Goal: Complete application form

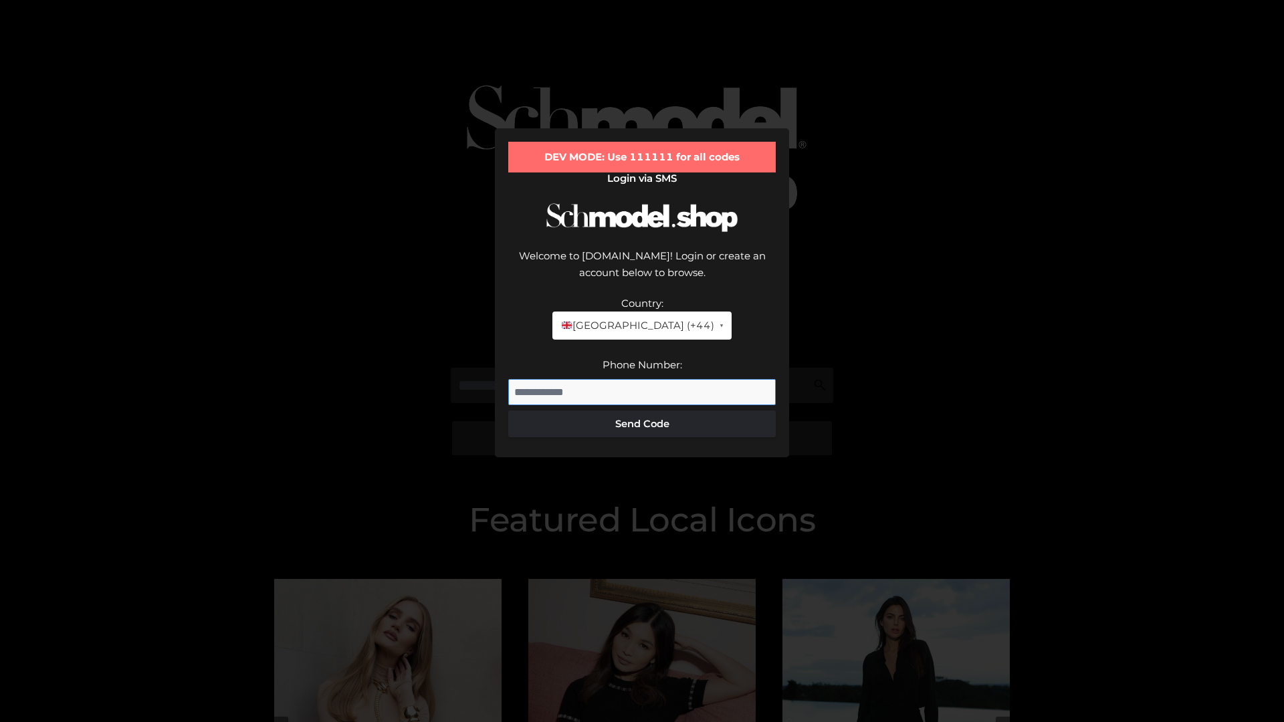
click at [642, 379] on input "Phone Number:" at bounding box center [641, 392] width 267 height 27
type input "**********"
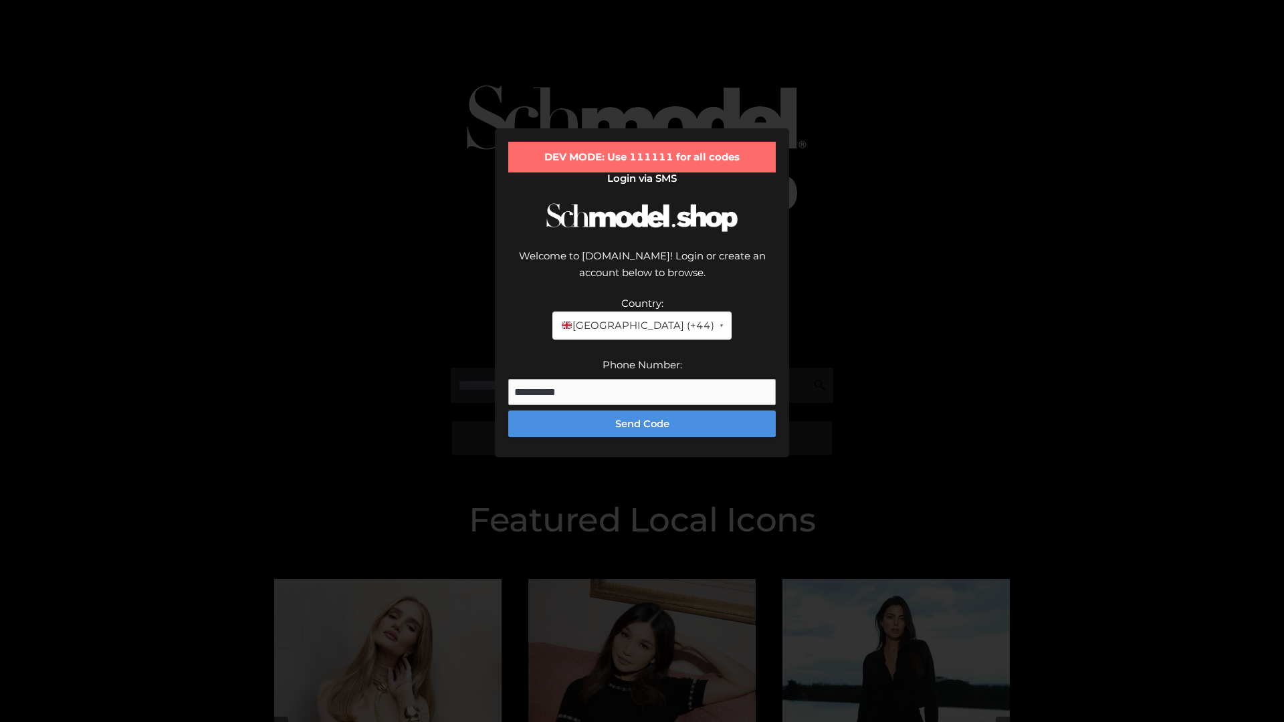
click at [642, 410] on button "Send Code" at bounding box center [641, 423] width 267 height 27
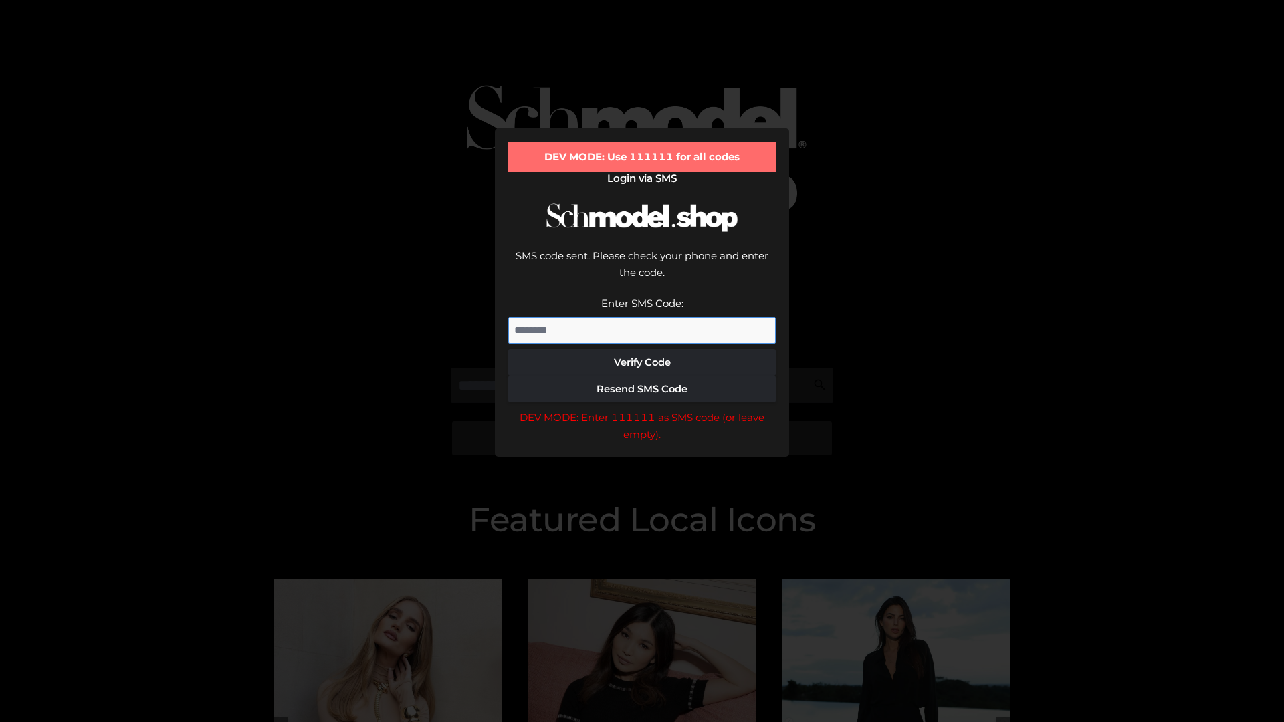
click at [642, 317] on input "Enter SMS Code:" at bounding box center [641, 330] width 267 height 27
type input "******"
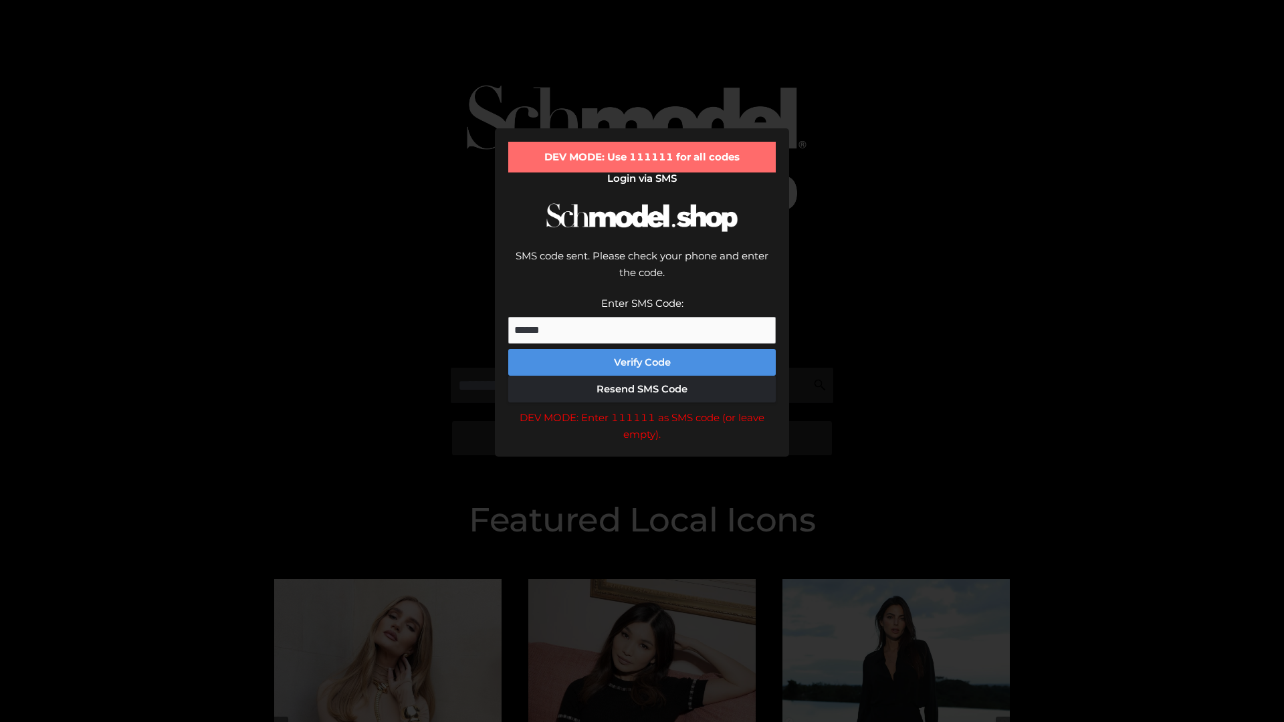
click at [642, 349] on button "Verify Code" at bounding box center [641, 362] width 267 height 27
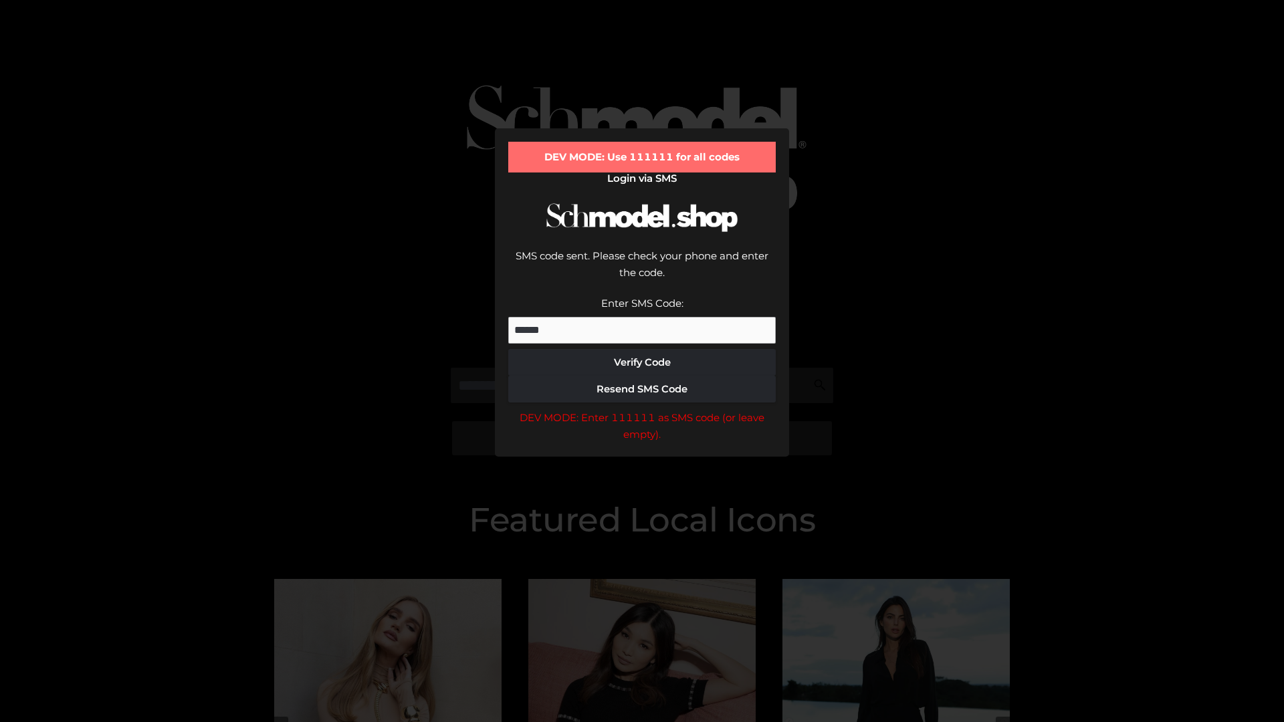
click at [642, 409] on div "DEV MODE: Enter 111111 as SMS code (or leave empty)." at bounding box center [641, 426] width 267 height 34
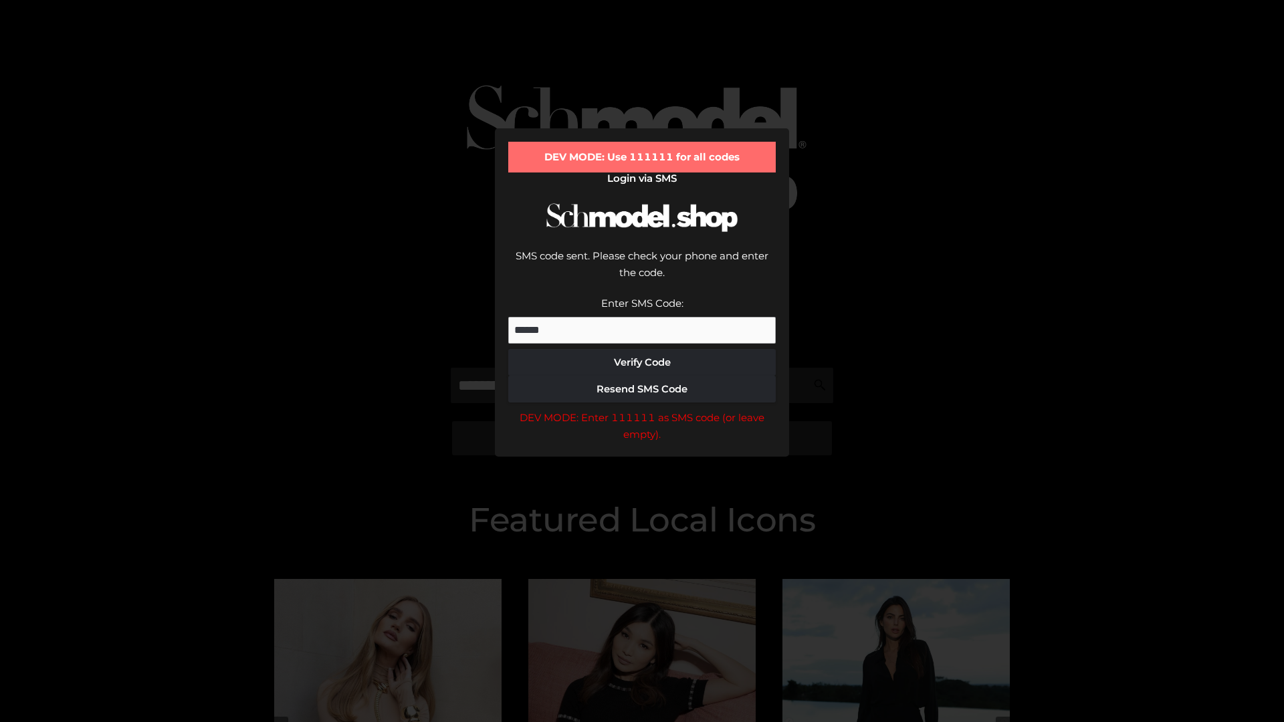
click at [642, 409] on div "DEV MODE: Enter 111111 as SMS code (or leave empty)." at bounding box center [641, 426] width 267 height 34
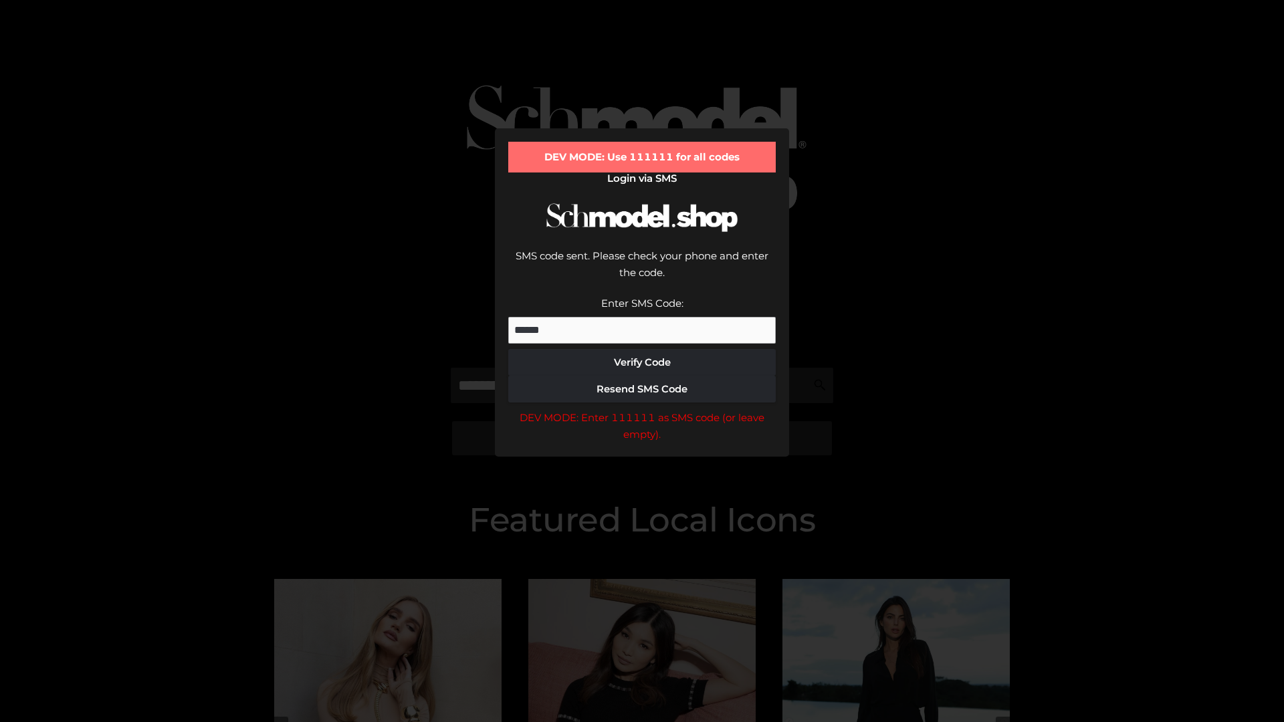
click at [642, 409] on div "DEV MODE: Enter 111111 as SMS code (or leave empty)." at bounding box center [641, 426] width 267 height 34
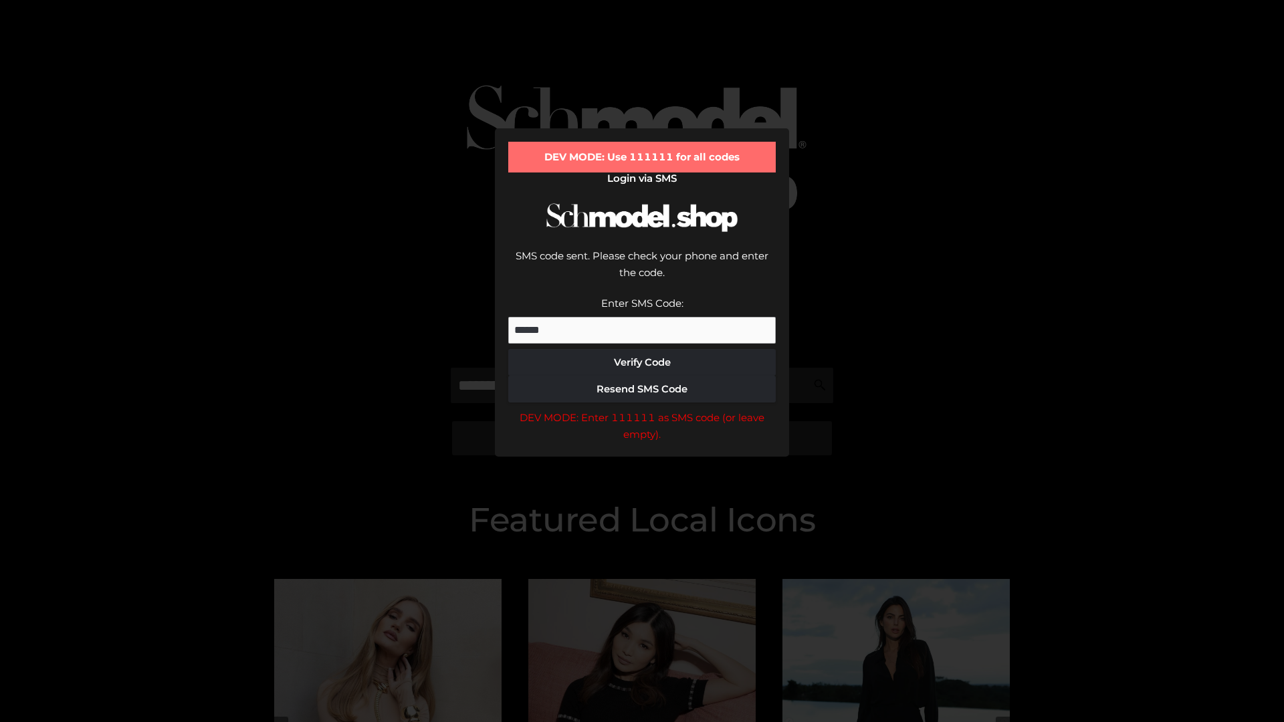
click at [642, 409] on div "DEV MODE: Enter 111111 as SMS code (or leave empty)." at bounding box center [641, 426] width 267 height 34
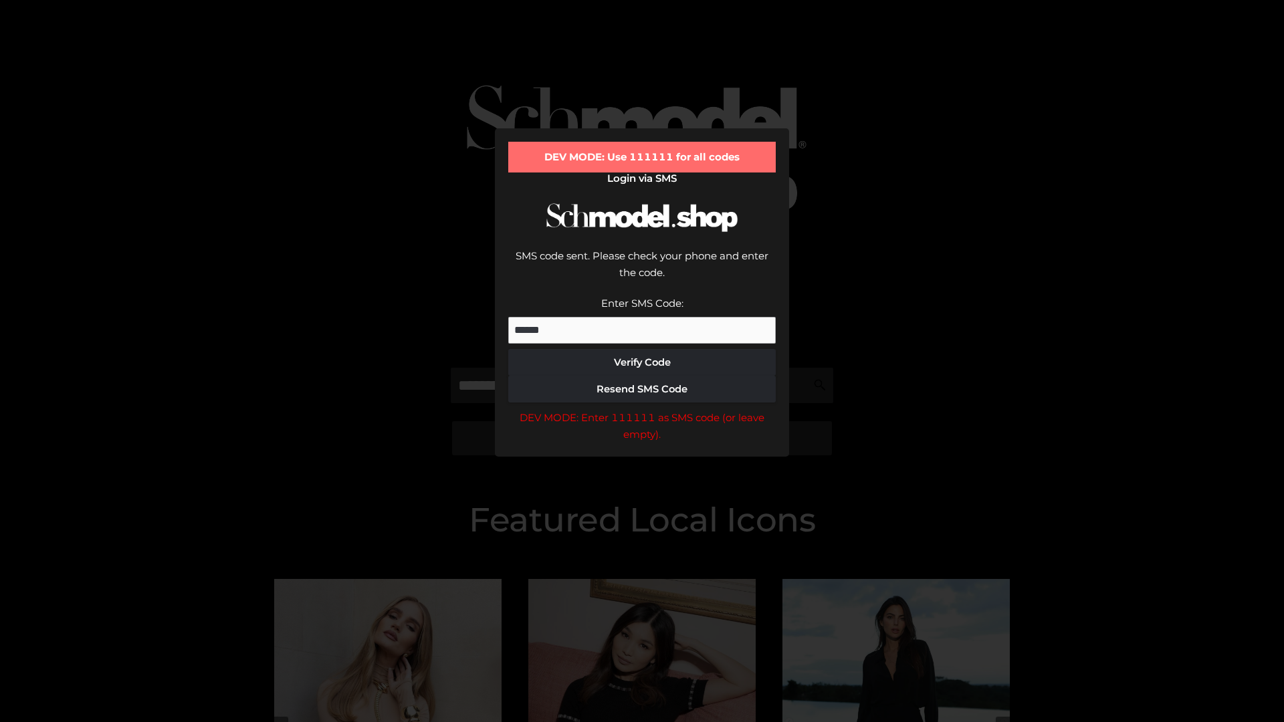
click at [642, 409] on div "DEV MODE: Enter 111111 as SMS code (or leave empty)." at bounding box center [641, 426] width 267 height 34
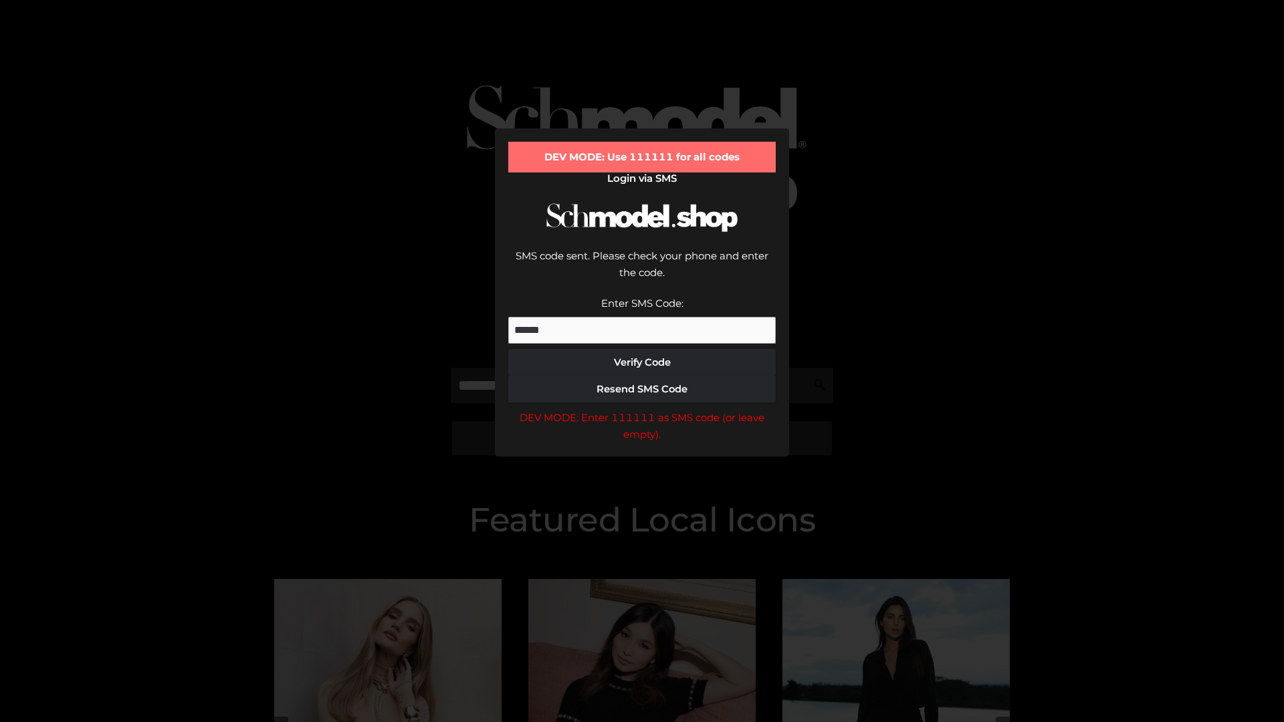
click at [642, 409] on div "DEV MODE: Enter 111111 as SMS code (or leave empty)." at bounding box center [641, 426] width 267 height 34
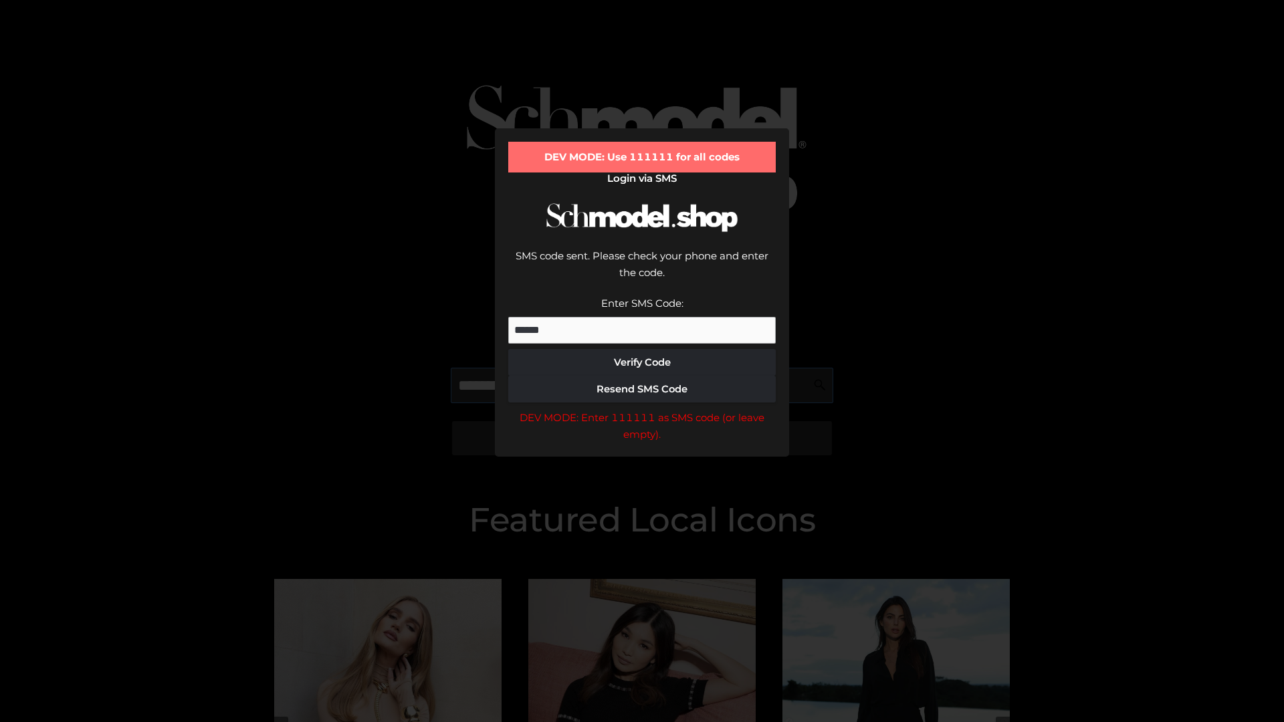
scroll to position [0, 69]
click at [642, 409] on div "DEV MODE: Enter 111111 as SMS code (or leave empty)." at bounding box center [641, 426] width 267 height 34
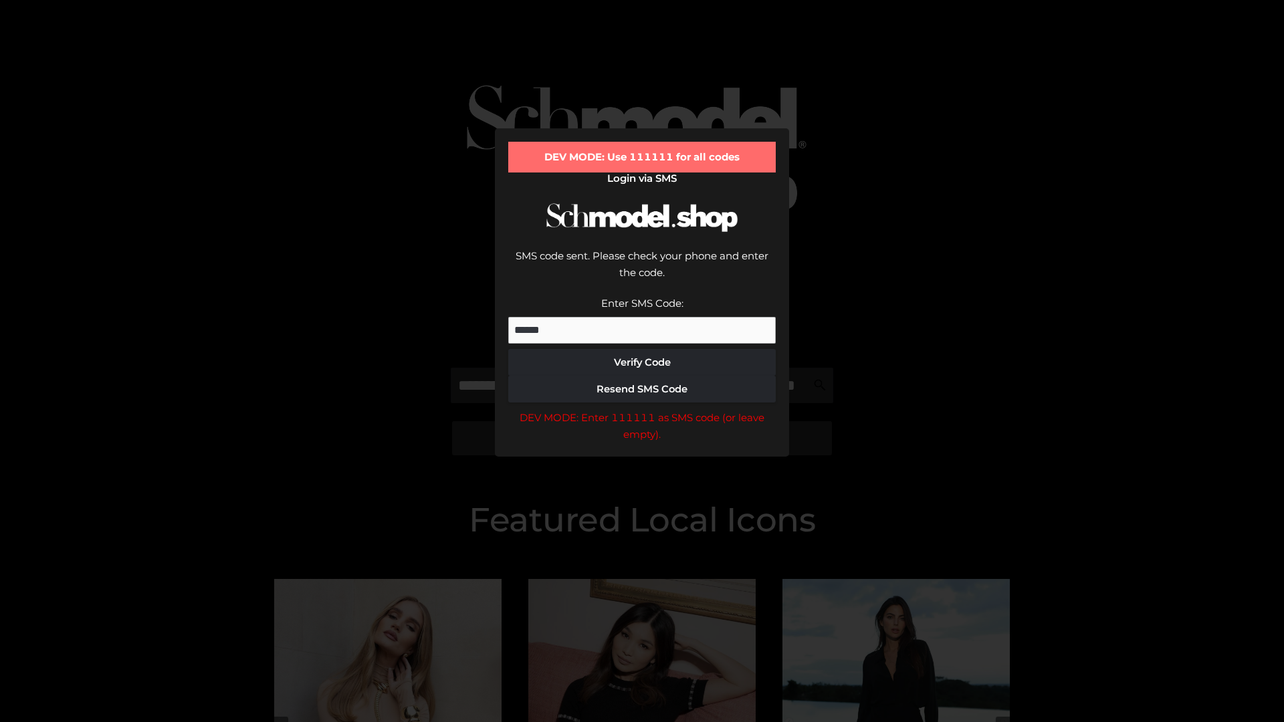
click at [642, 409] on div "DEV MODE: Enter 111111 as SMS code (or leave empty)." at bounding box center [641, 426] width 267 height 34
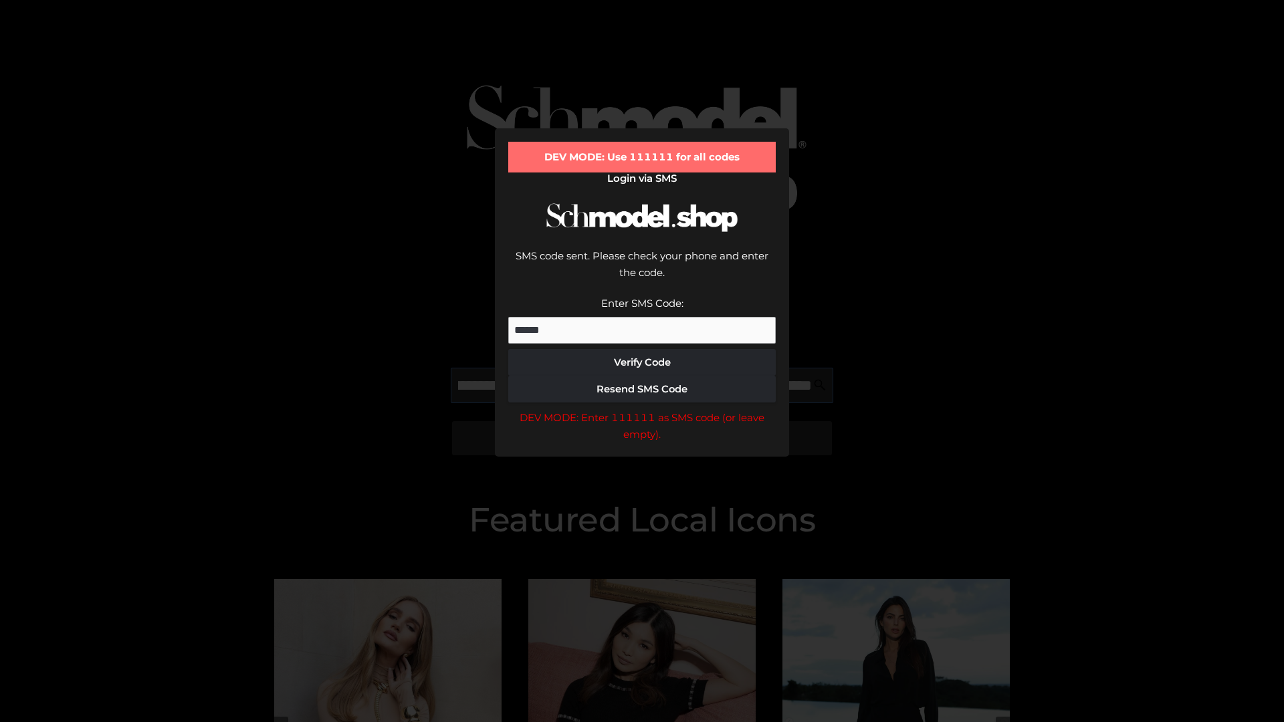
scroll to position [0, 146]
click at [642, 409] on div "DEV MODE: Enter 111111 as SMS code (or leave empty)." at bounding box center [641, 426] width 267 height 34
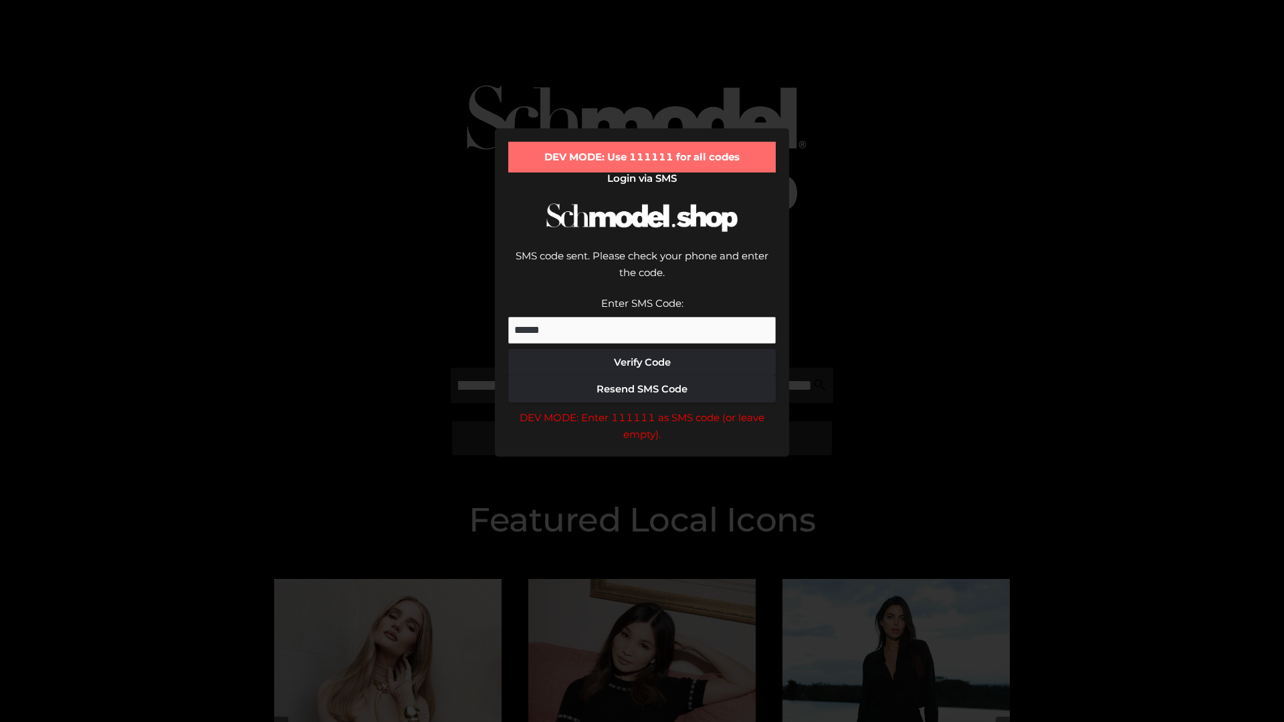
click at [642, 409] on div "DEV MODE: Enter 111111 as SMS code (or leave empty)." at bounding box center [641, 426] width 267 height 34
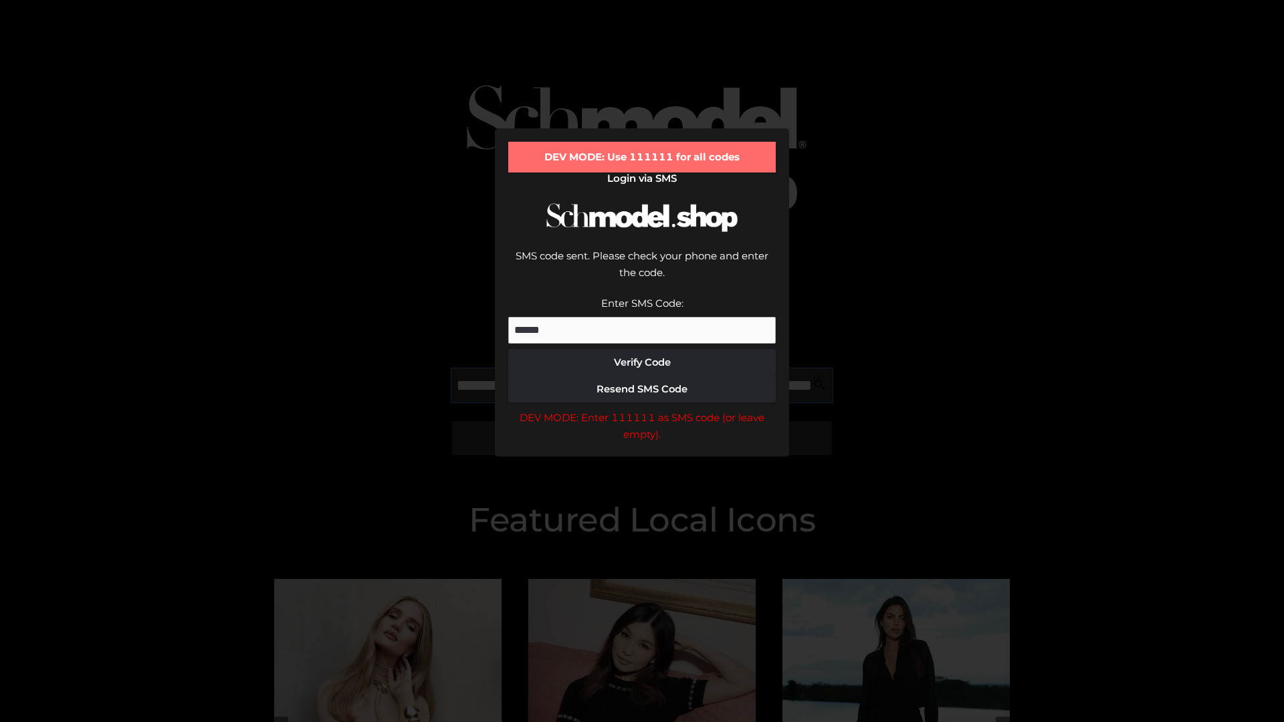
scroll to position [0, 227]
click at [642, 409] on div "DEV MODE: Enter 111111 as SMS code (or leave empty)." at bounding box center [641, 426] width 267 height 34
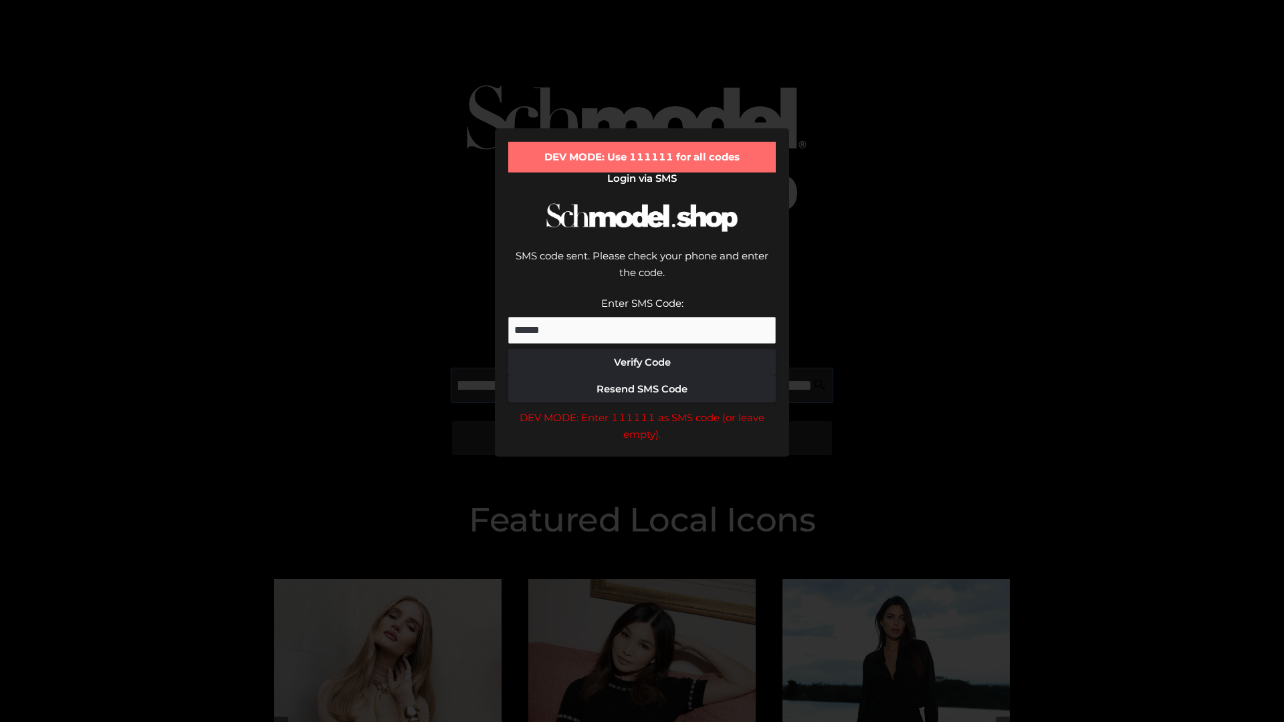
type input "**********"
